Goal: Information Seeking & Learning: Learn about a topic

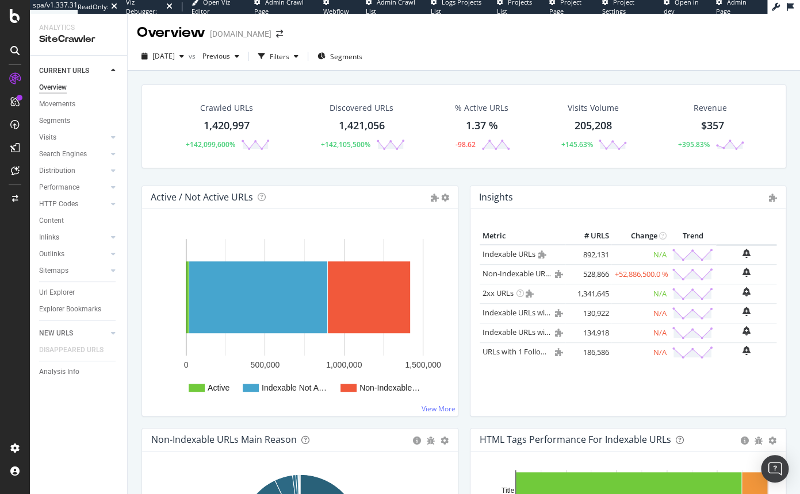
click at [226, 170] on div "Crawled URLs 1,420,997 +142,099,600% Discovered URLs 1,421,056 +142,105,500% % …" at bounding box center [464, 134] width 656 height 101
click at [68, 294] on div "Url Explorer" at bounding box center [57, 293] width 36 height 12
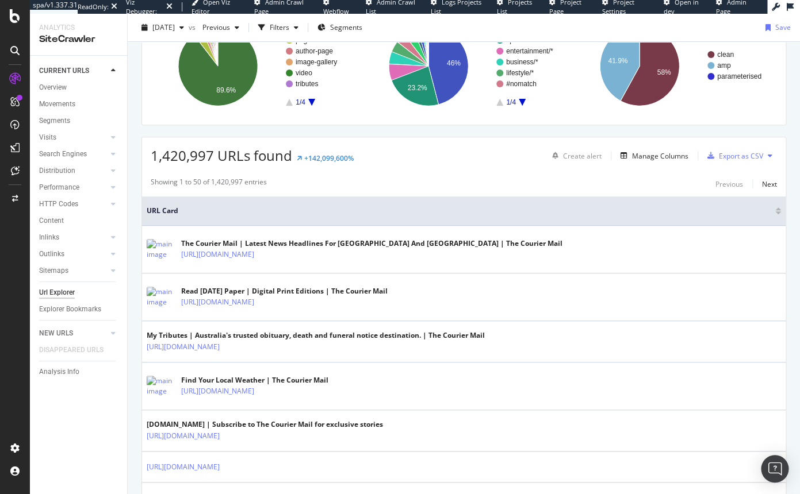
scroll to position [62, 0]
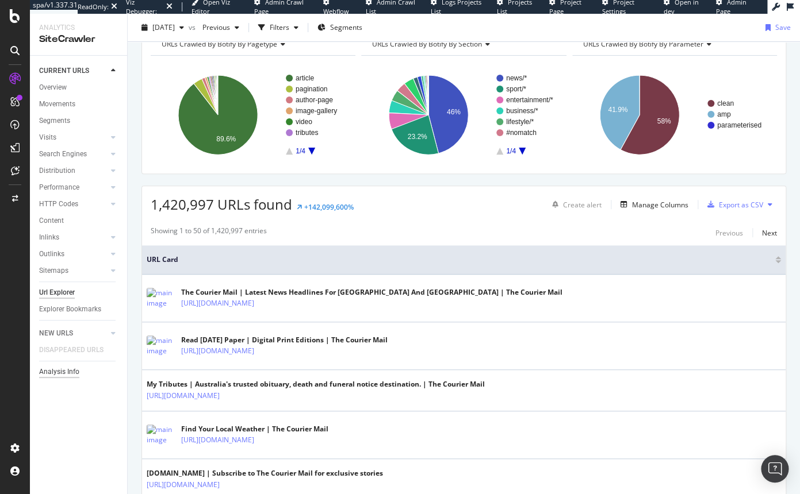
click at [57, 372] on div "Analysis Info" at bounding box center [59, 372] width 40 height 12
